Goal: Transaction & Acquisition: Purchase product/service

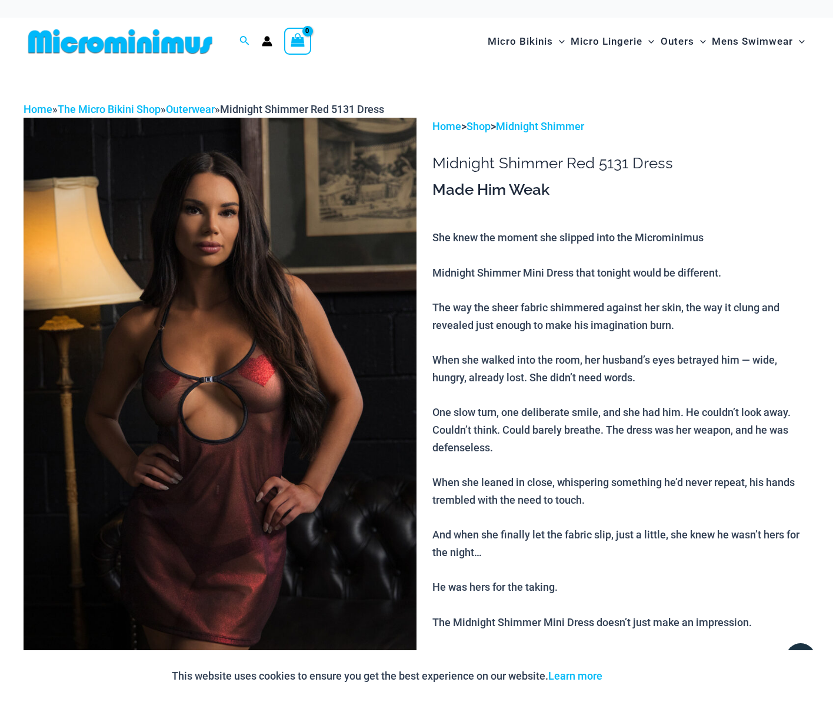
click at [746, 571] on p "She knew the moment she slipped into the Microminimus Midnight Shimmer Mini Dre…" at bounding box center [620, 465] width 377 height 472
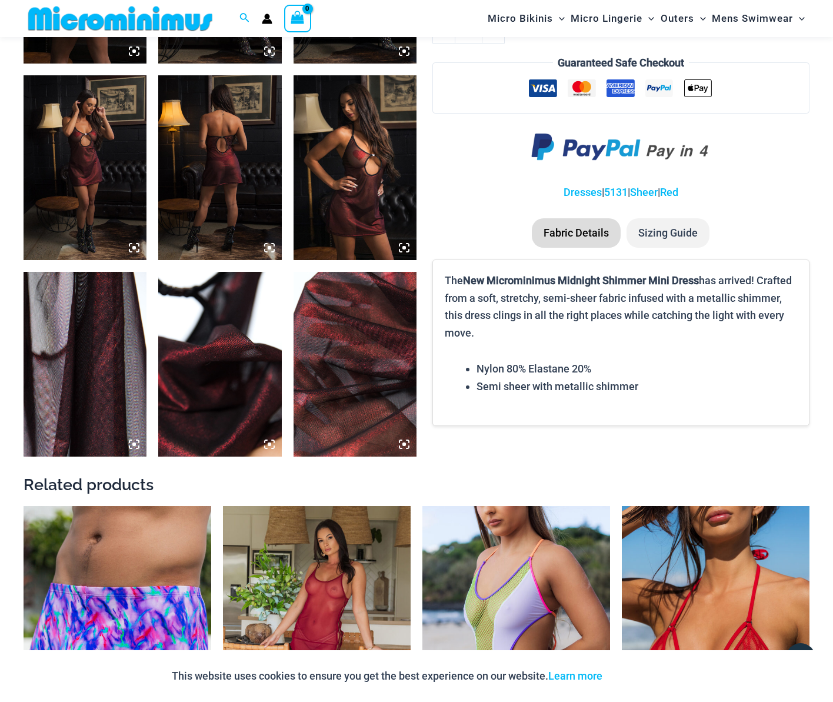
scroll to position [814, 0]
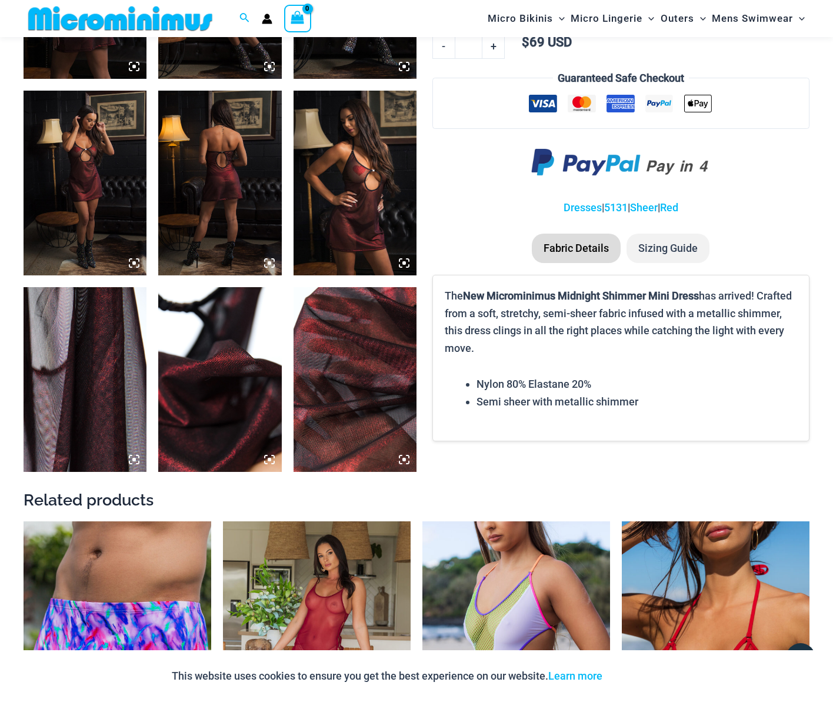
click at [314, 338] on img at bounding box center [354, 379] width 123 height 185
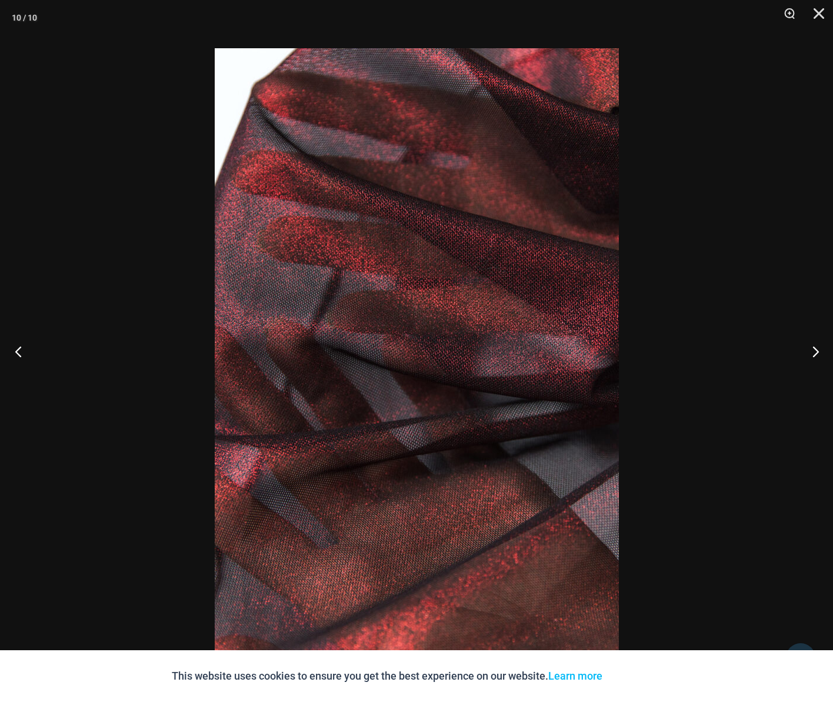
click at [16, 355] on button "Previous" at bounding box center [22, 351] width 44 height 59
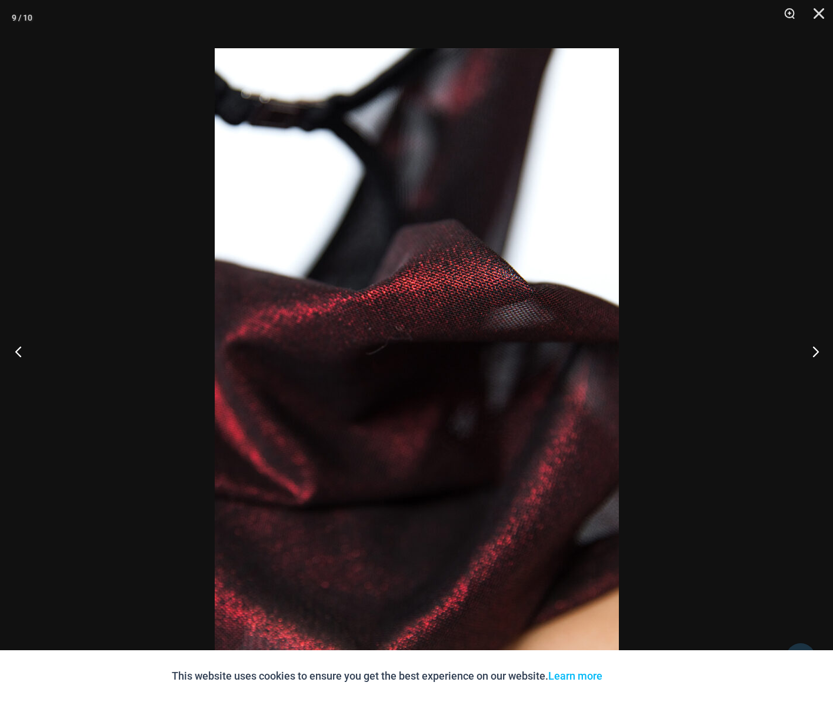
click at [16, 355] on button "Previous" at bounding box center [22, 351] width 44 height 59
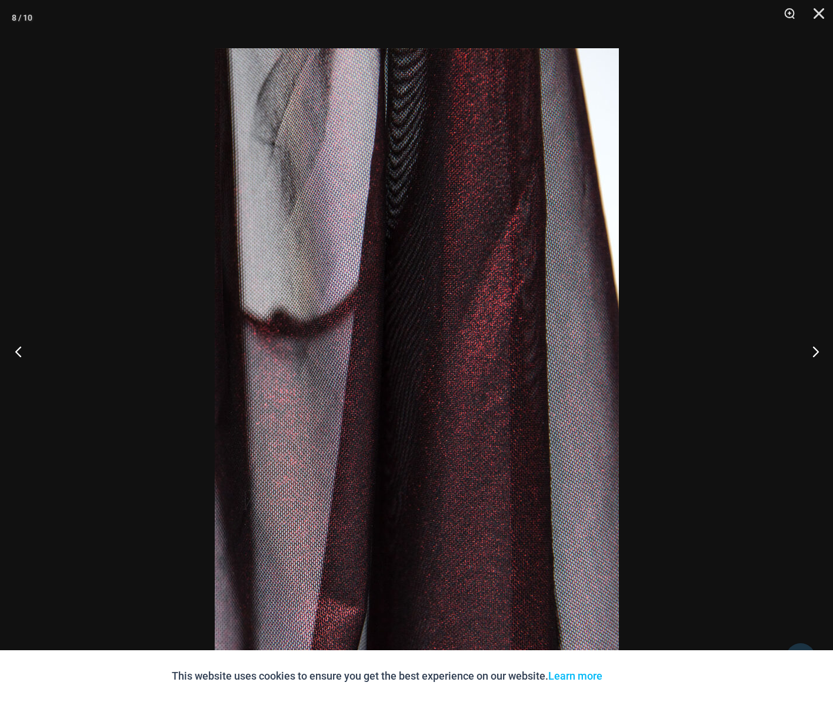
click at [16, 355] on button "Previous" at bounding box center [22, 351] width 44 height 59
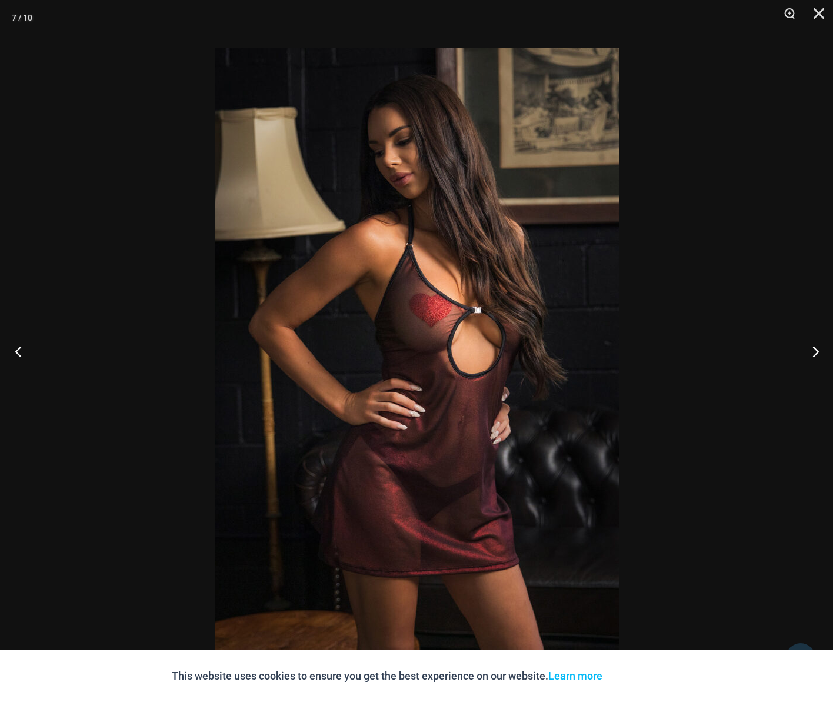
click at [16, 355] on button "Previous" at bounding box center [22, 351] width 44 height 59
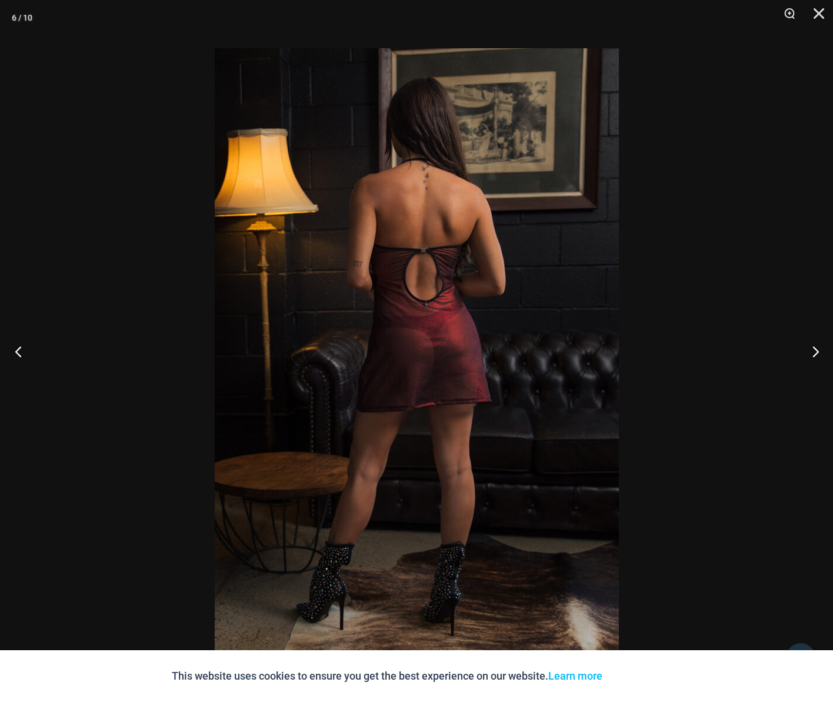
click at [16, 355] on button "Previous" at bounding box center [22, 351] width 44 height 59
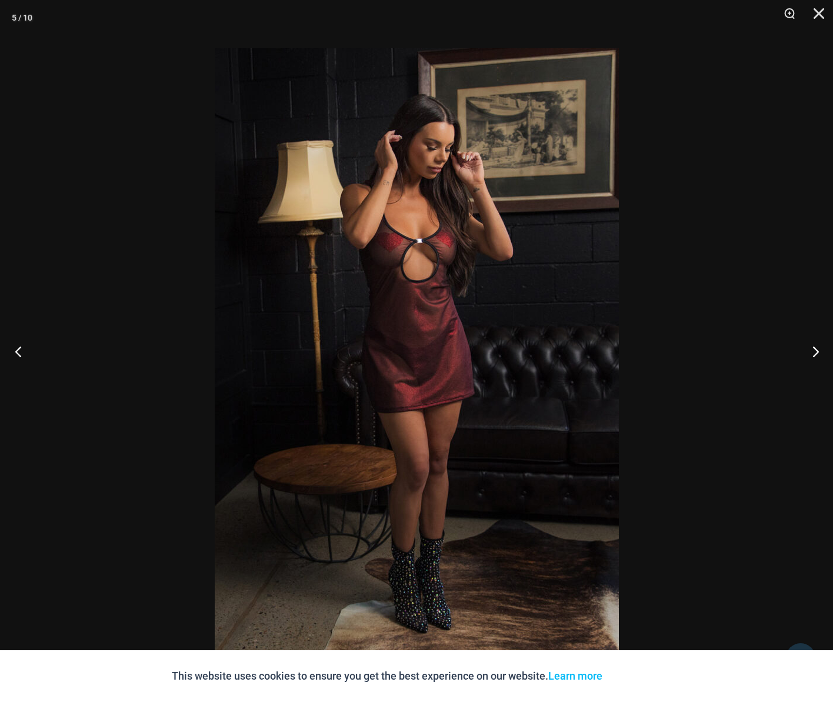
click at [16, 355] on button "Previous" at bounding box center [22, 351] width 44 height 59
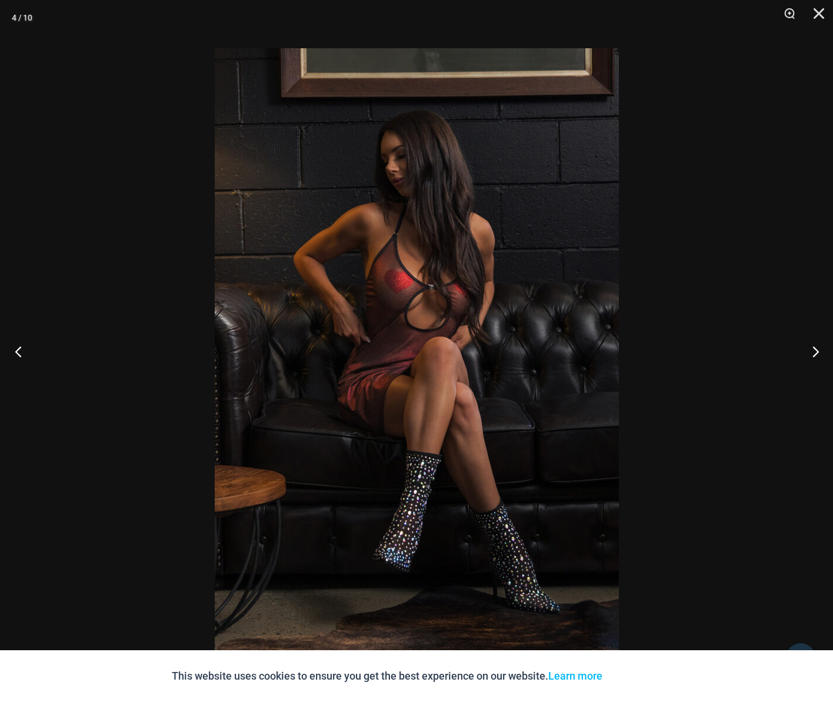
click at [15, 355] on button "Previous" at bounding box center [22, 351] width 44 height 59
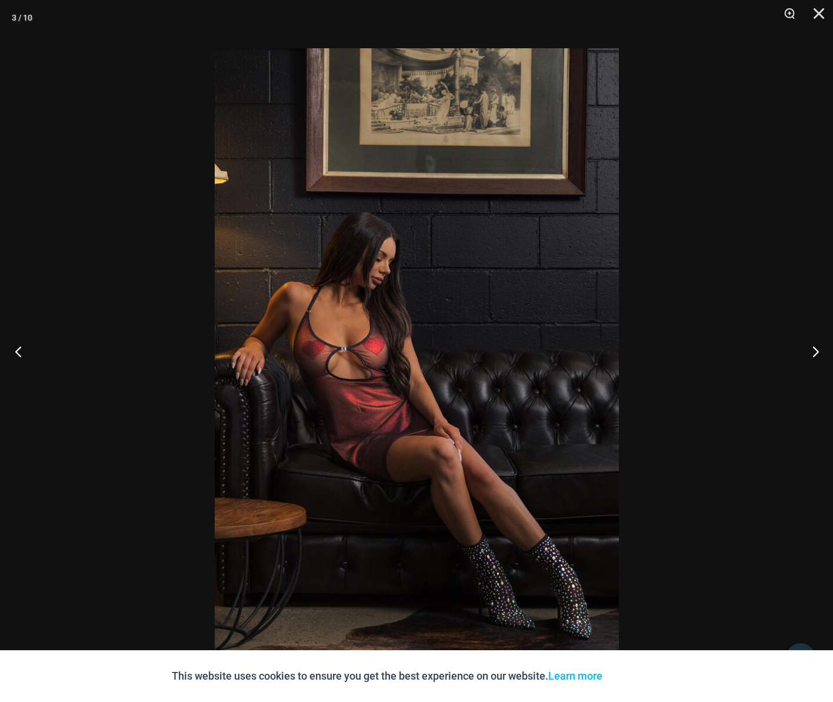
click at [15, 355] on button "Previous" at bounding box center [22, 351] width 44 height 59
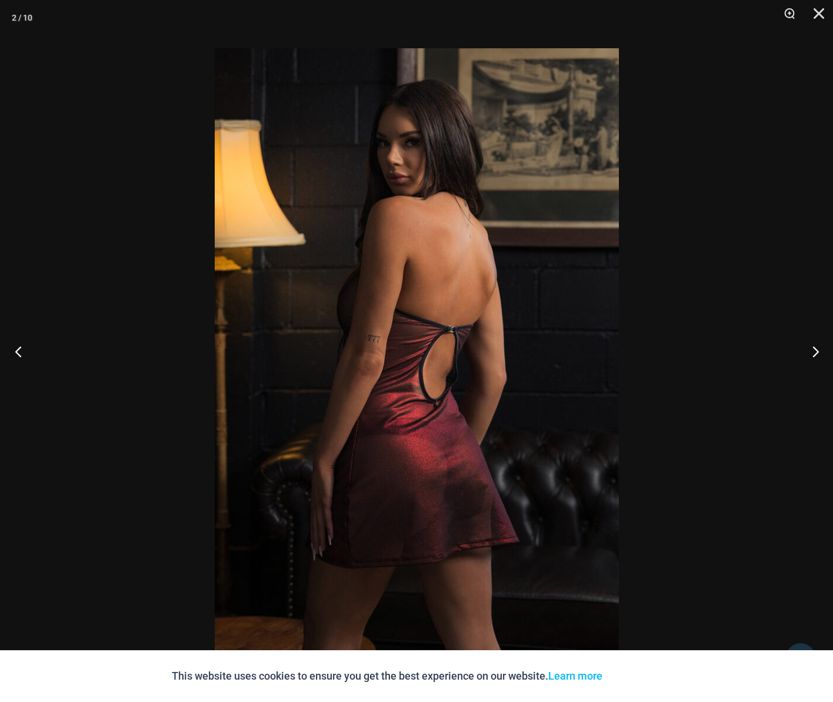
click at [15, 355] on button "Previous" at bounding box center [22, 351] width 44 height 59
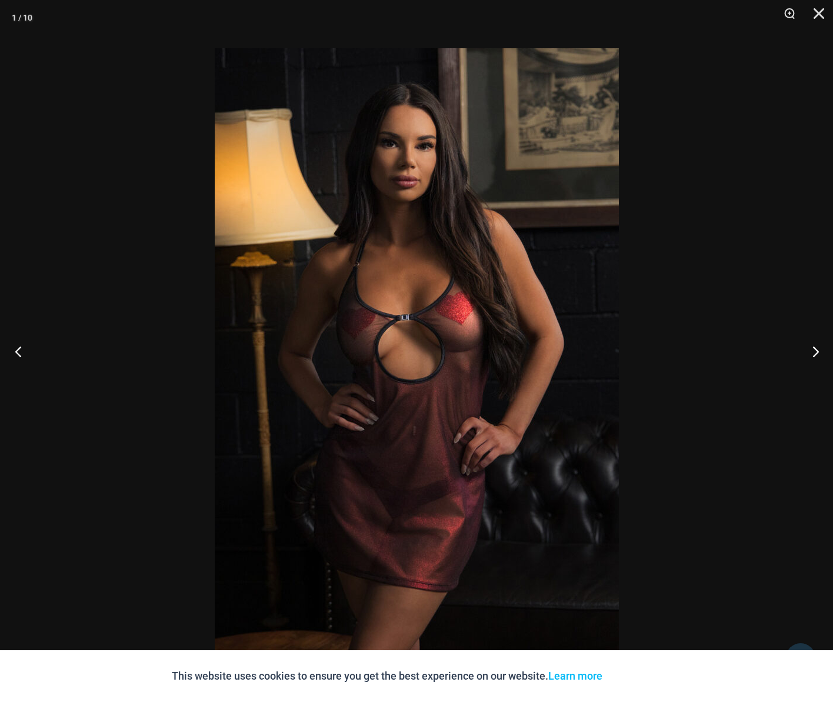
click at [15, 355] on button "Previous" at bounding box center [22, 351] width 44 height 59
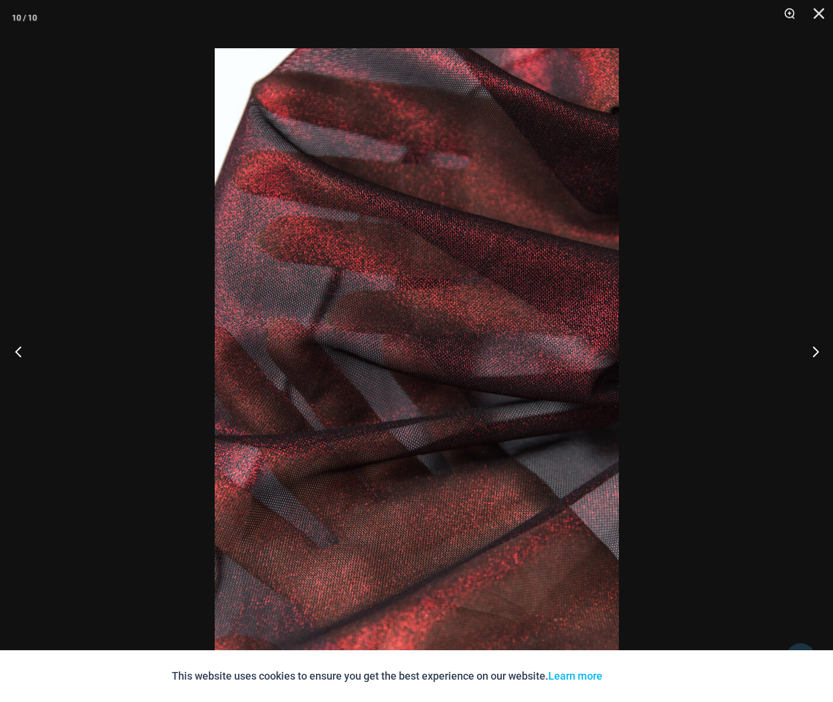
click at [15, 355] on button "Previous" at bounding box center [22, 351] width 44 height 59
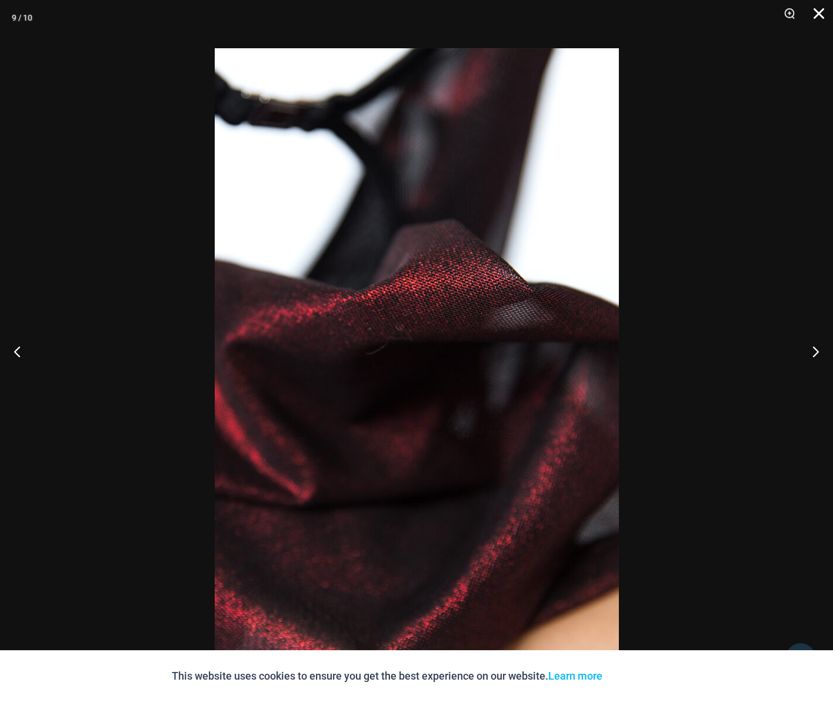
click at [816, 6] on button "Close" at bounding box center [814, 17] width 29 height 35
